Goal: Task Accomplishment & Management: Manage account settings

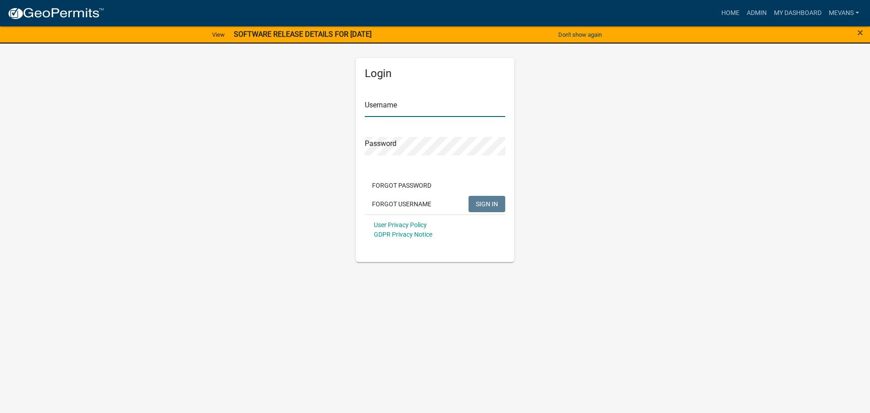
type input "Mevans"
click at [864, 33] on div "×" at bounding box center [834, 34] width 73 height 19
click at [861, 31] on span "×" at bounding box center [861, 32] width 6 height 13
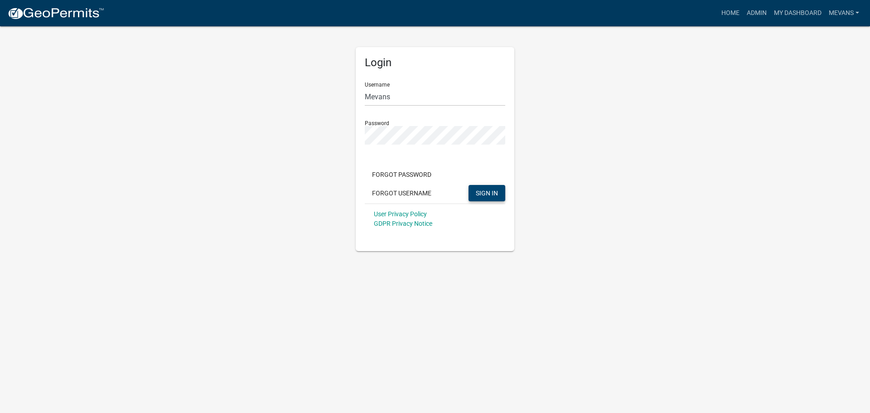
click at [489, 193] on span "SIGN IN" at bounding box center [487, 192] width 22 height 7
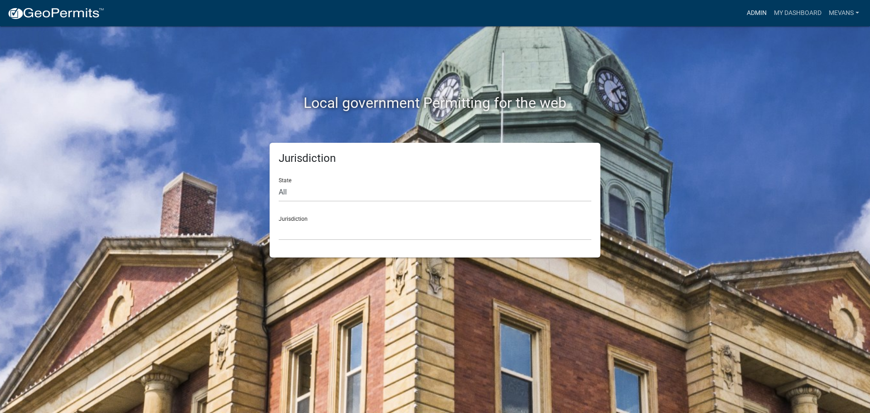
click at [758, 11] on link "Admin" at bounding box center [756, 13] width 27 height 17
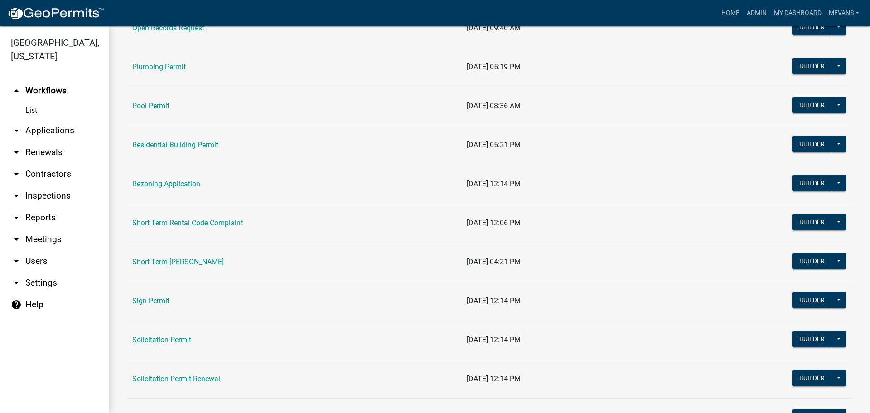
scroll to position [1042, 0]
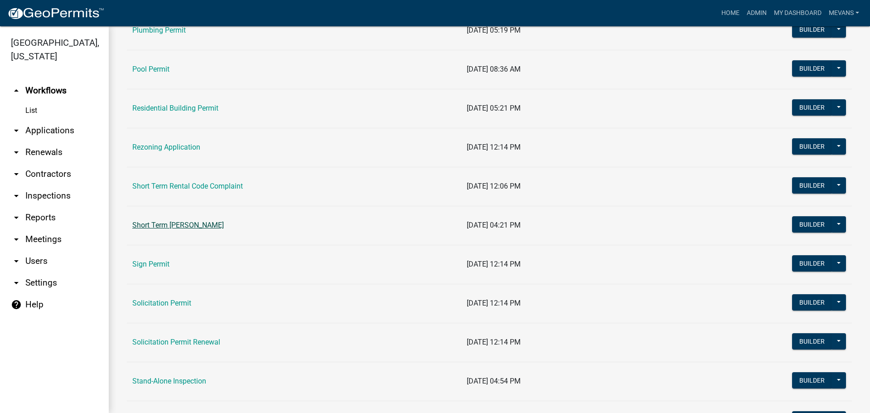
click at [196, 229] on link "Short Term [PERSON_NAME]" at bounding box center [178, 225] width 92 height 9
